Goal: Navigation & Orientation: Find specific page/section

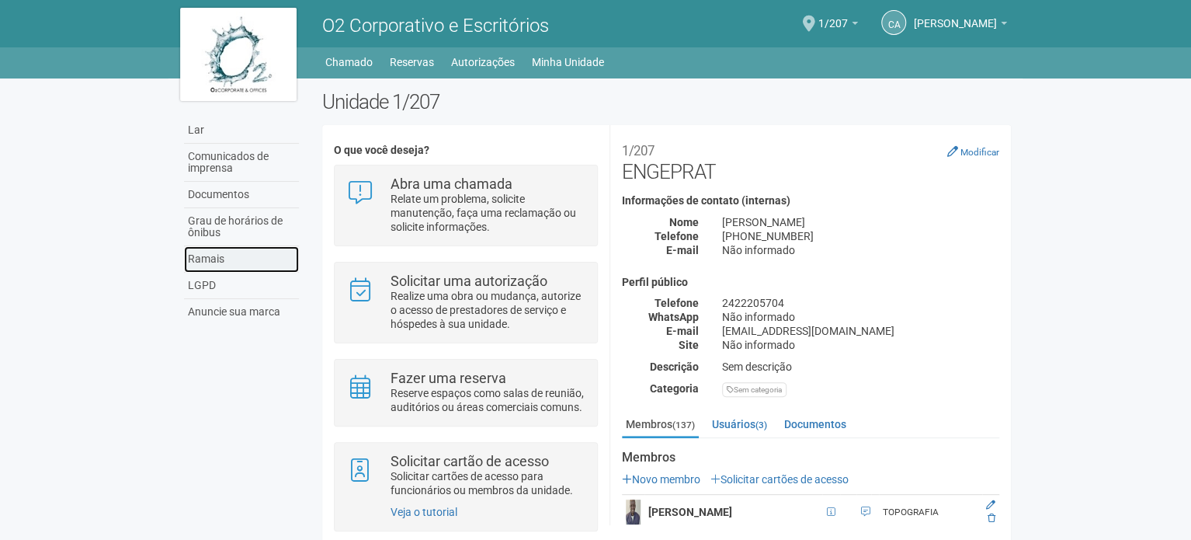
click at [214, 260] on font "Ramais" at bounding box center [206, 258] width 36 height 12
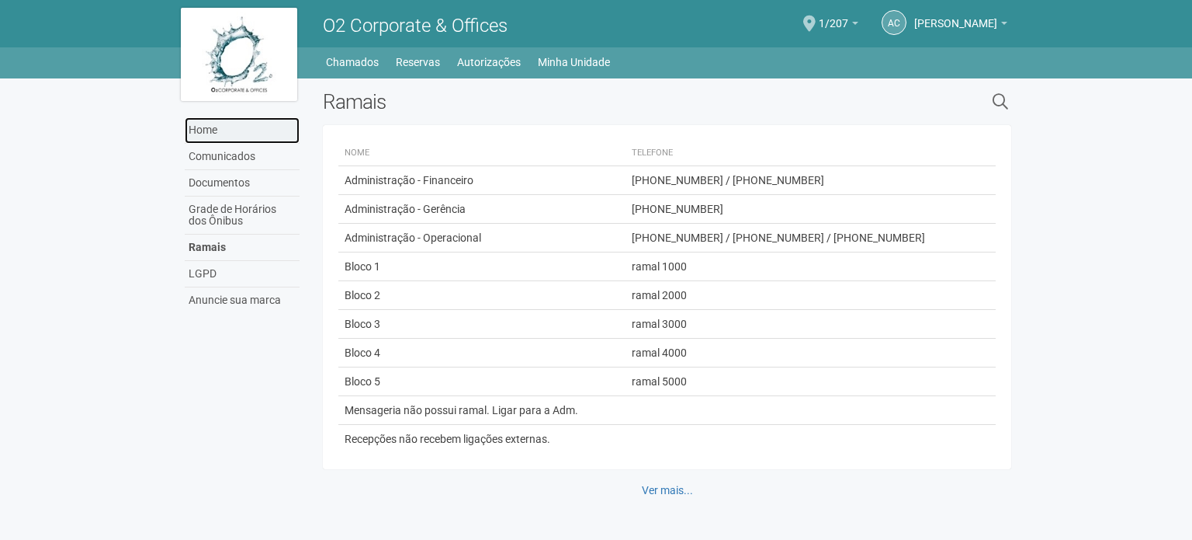
click at [204, 126] on link "Home" at bounding box center [242, 130] width 115 height 26
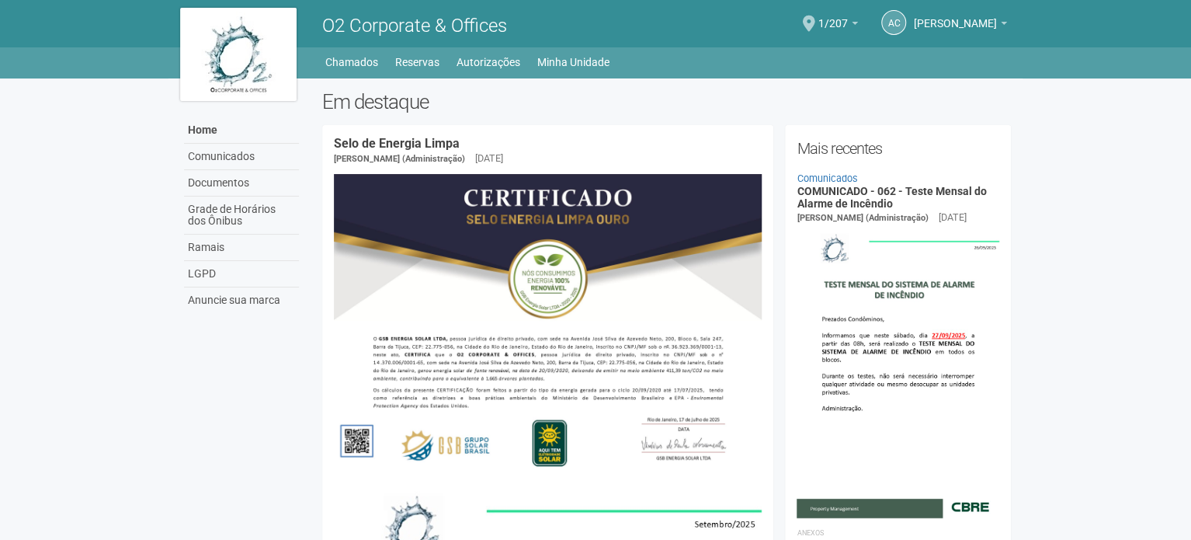
drag, startPoint x: 949, startPoint y: 302, endPoint x: 732, endPoint y: -50, distance: 413.7
click at [815, 19] on span at bounding box center [809, 24] width 12 height 16
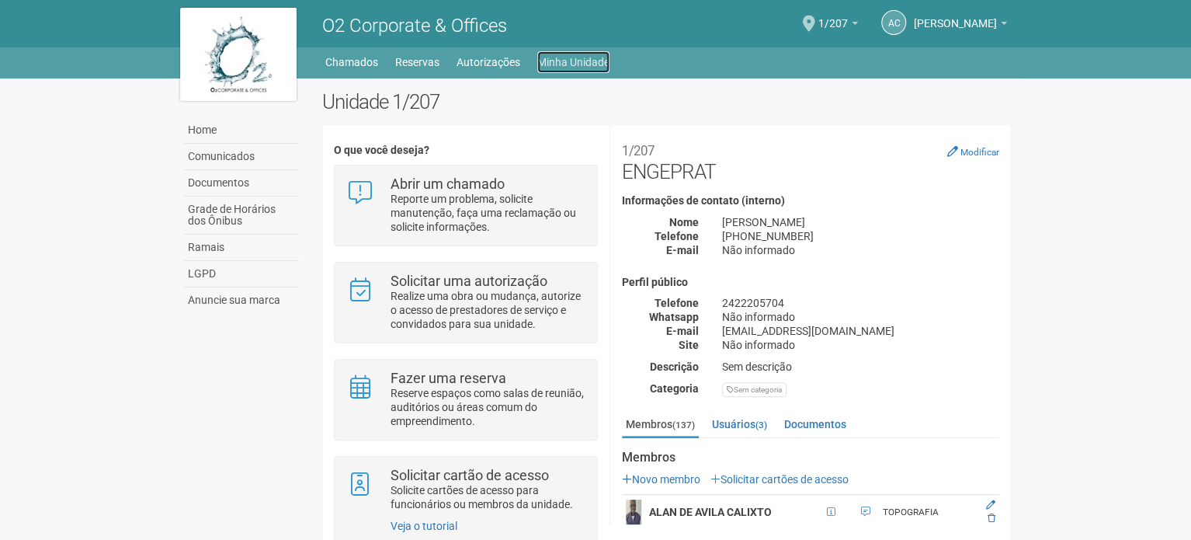
click at [581, 56] on link "Minha Unidade" at bounding box center [573, 62] width 72 height 22
click at [550, 63] on link "Minha Unidade" at bounding box center [573, 62] width 72 height 22
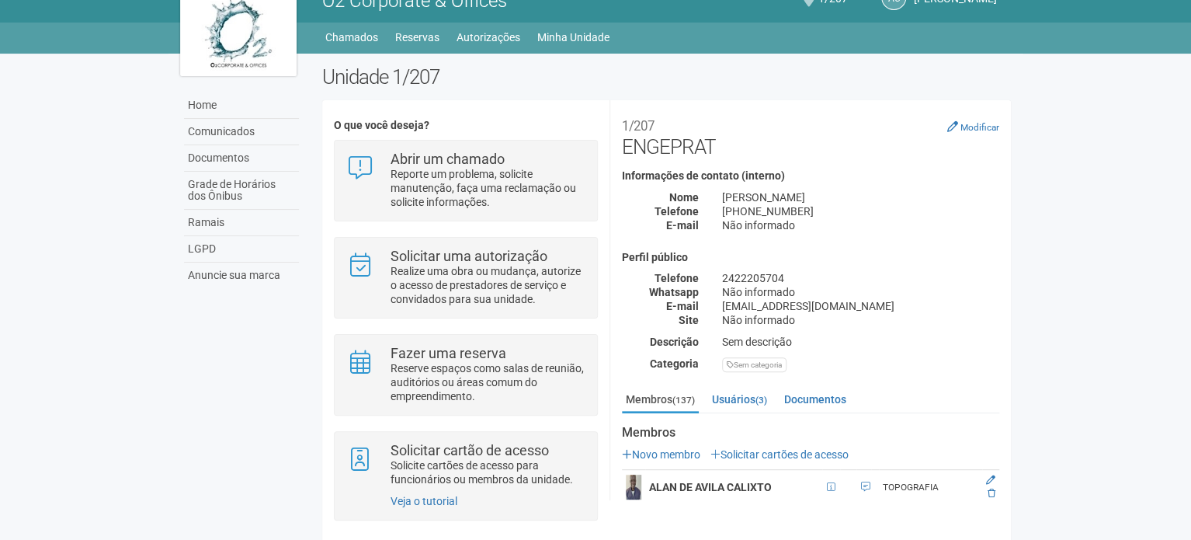
scroll to position [38, 0]
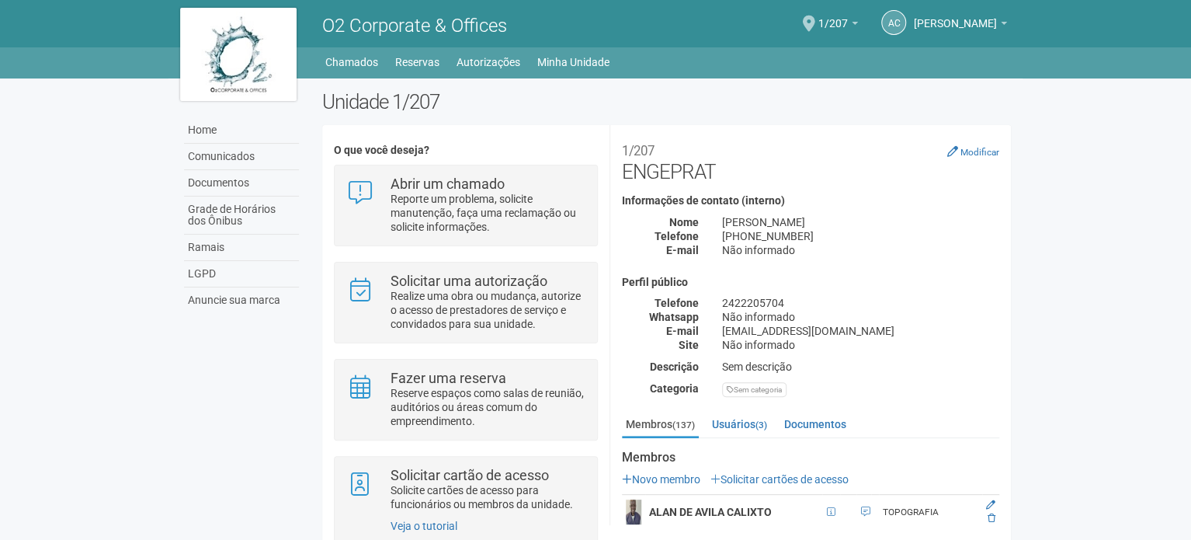
click at [394, 27] on span "O2 Corporate & Offices" at bounding box center [414, 26] width 185 height 22
click at [225, 46] on img at bounding box center [238, 54] width 116 height 93
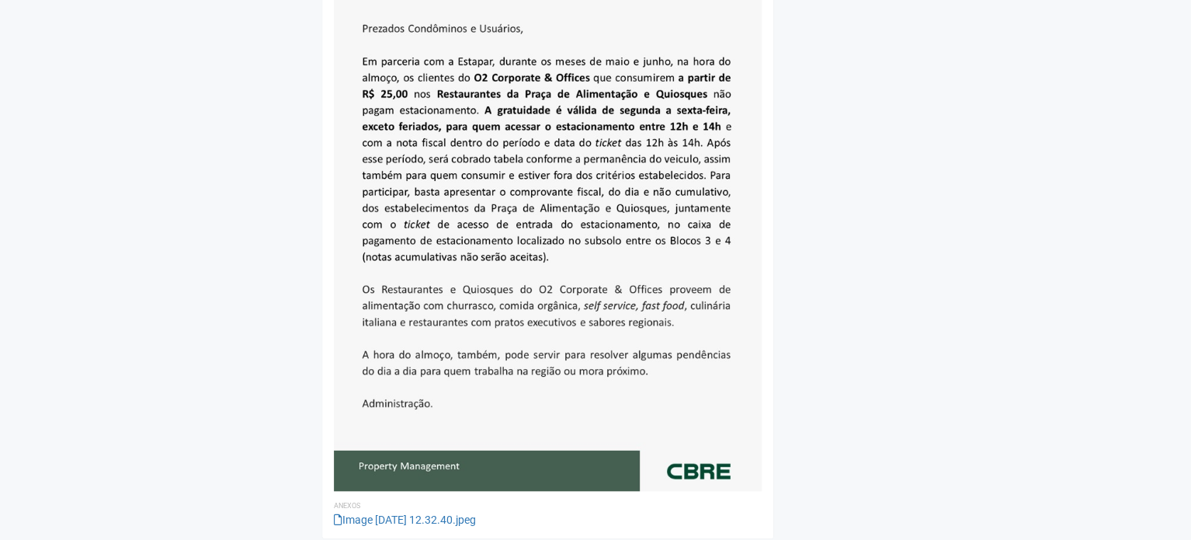
scroll to position [3507, 0]
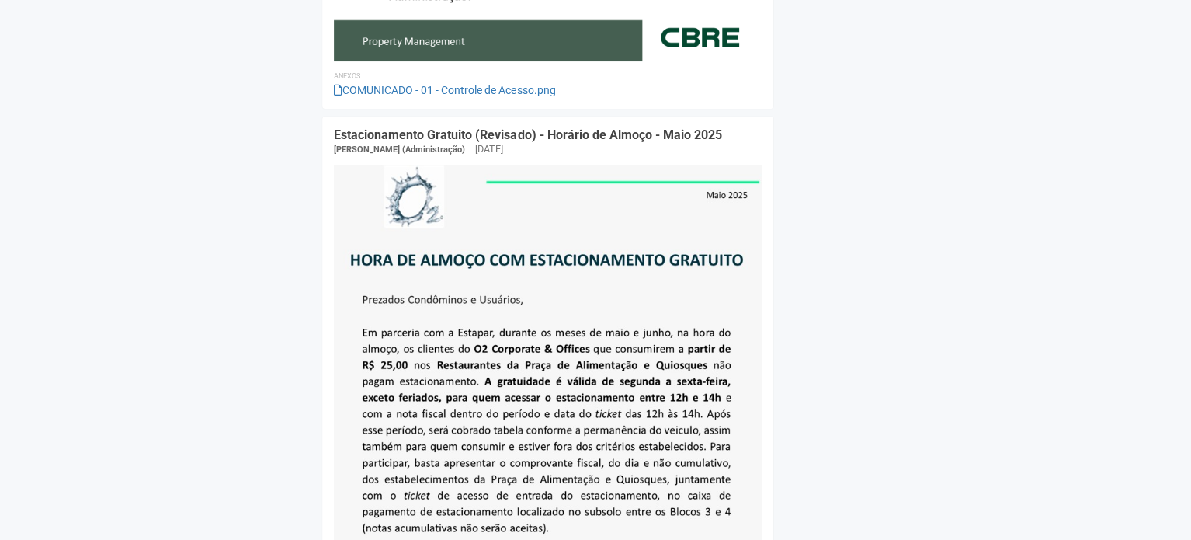
drag, startPoint x: 278, startPoint y: 323, endPoint x: 283, endPoint y: 287, distance: 36.0
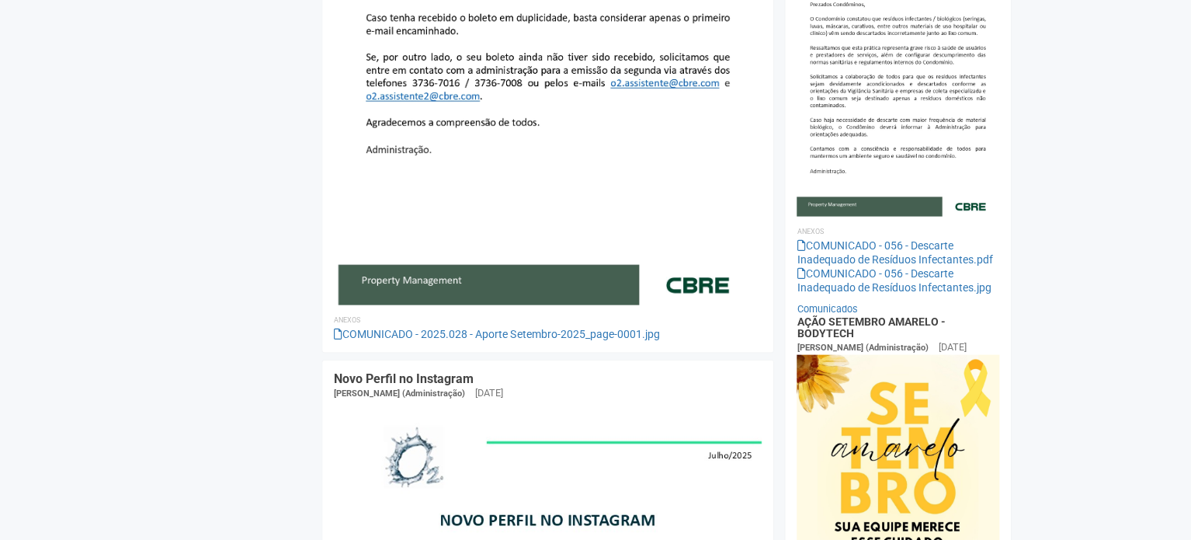
scroll to position [0, 0]
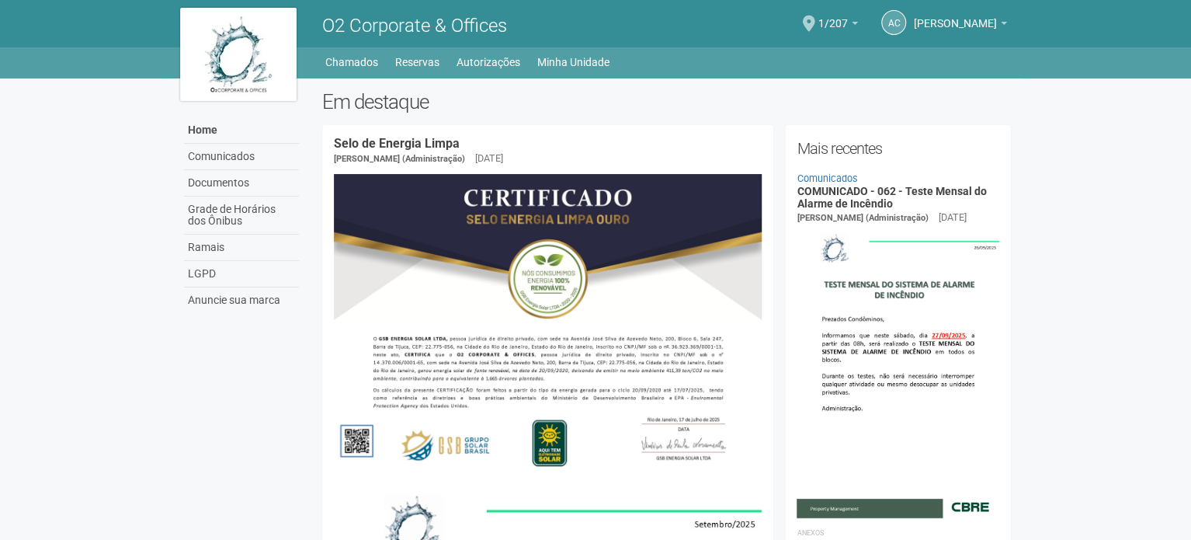
drag, startPoint x: 805, startPoint y: 299, endPoint x: 552, endPoint y: -40, distance: 422.6
click at [397, 30] on span "O2 Corporate & Offices" at bounding box center [414, 26] width 185 height 22
click at [271, 33] on img at bounding box center [238, 54] width 116 height 93
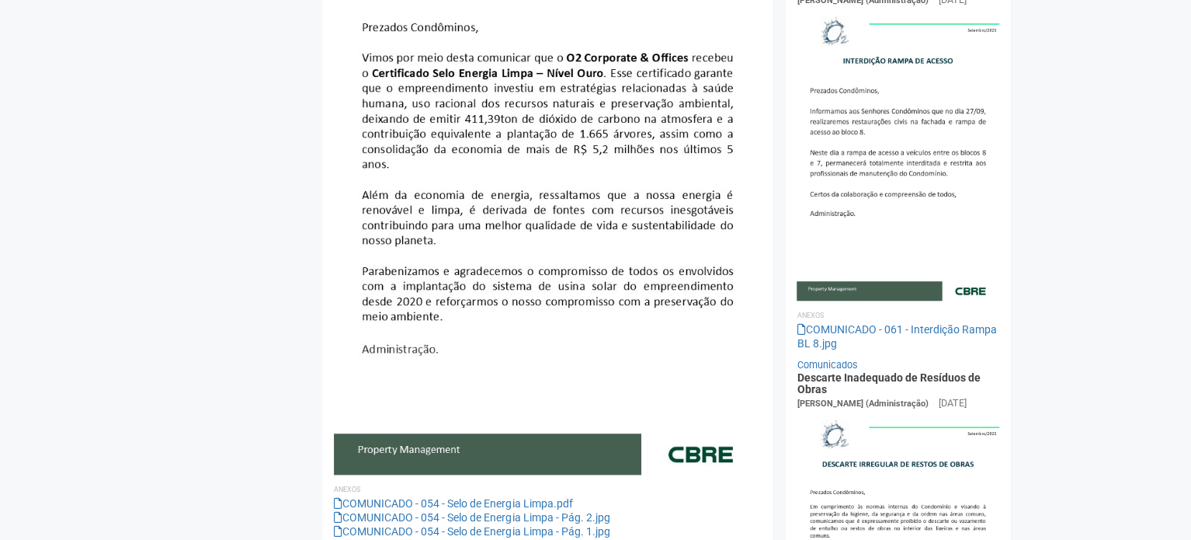
scroll to position [621, 0]
